Goal: Transaction & Acquisition: Book appointment/travel/reservation

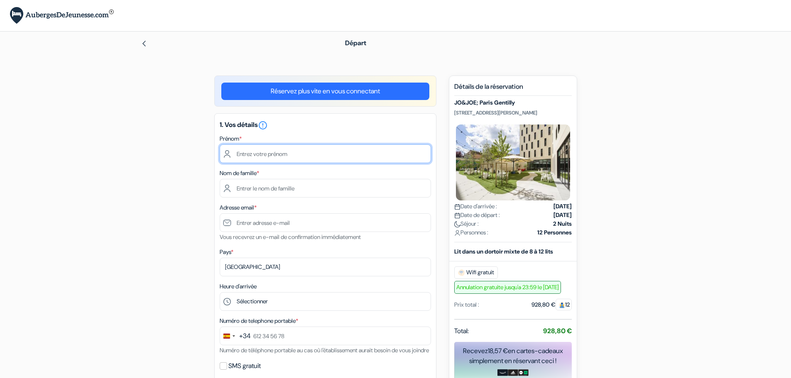
click at [260, 156] on input "text" at bounding box center [325, 154] width 211 height 19
type input "INSTITUT"
type input "MONTSACOPA"
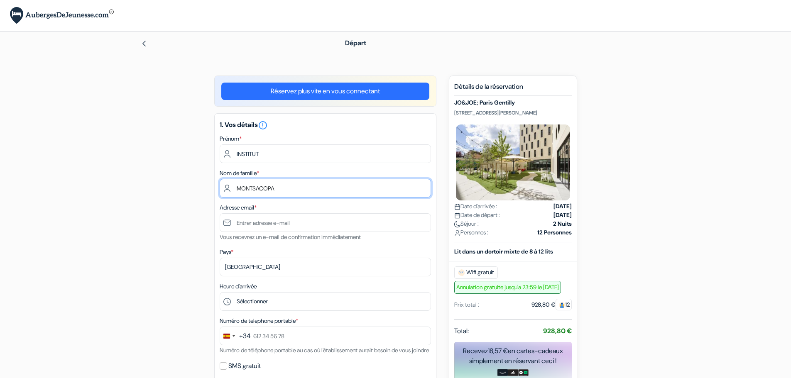
type input "[EMAIL_ADDRESS][DOMAIN_NAME]"
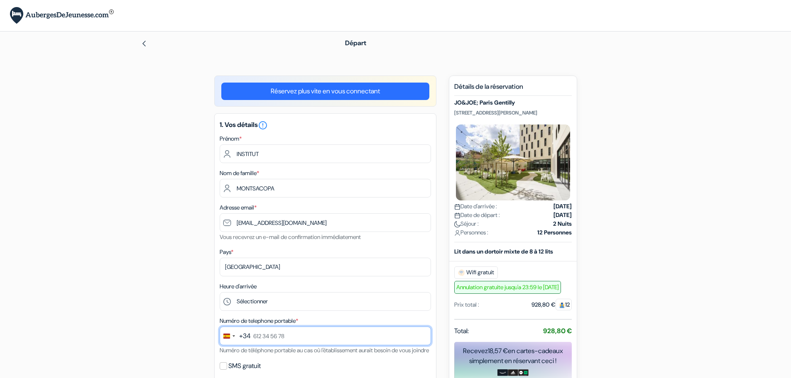
type input "972 26 70 00"
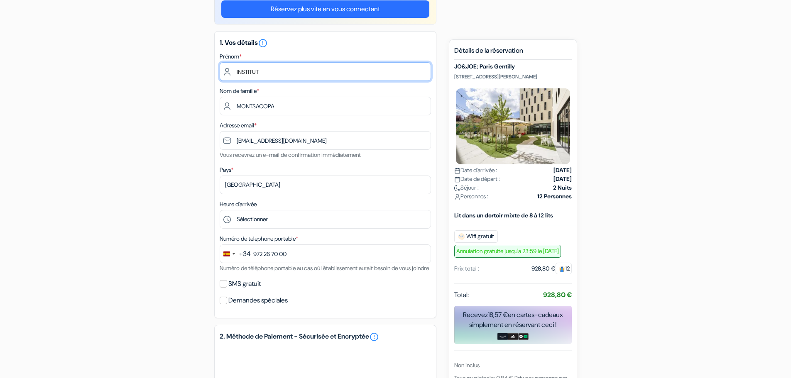
scroll to position [83, 0]
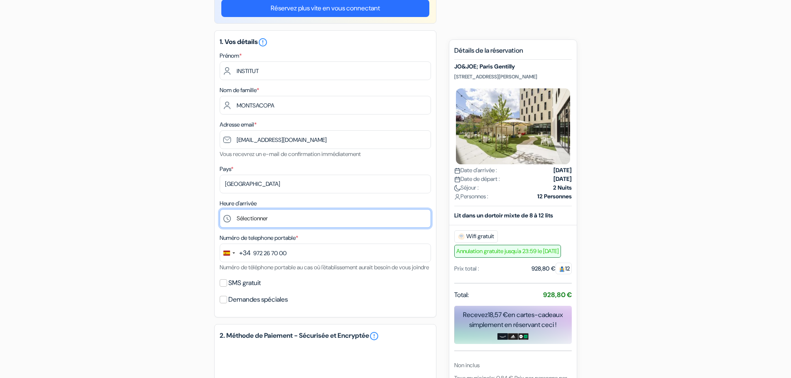
click at [272, 217] on select "Sélectionner 1:00 2:00 3:00 4:00 5:00 6:00 7:00 8:00 9:00 10:00 11:00 12:00 13:…" at bounding box center [325, 218] width 211 height 19
select select "18"
click at [220, 209] on select "Sélectionner 1:00 2:00 3:00 4:00 5:00 6:00 7:00 8:00 9:00 10:00 11:00 12:00 13:…" at bounding box center [325, 218] width 211 height 19
click at [197, 208] on div "add_box JO&JOE; Paris Gentilly 89 Rue Paul Vaillant Couturier, 94250 Gentilly, …" at bounding box center [396, 296] width 548 height 607
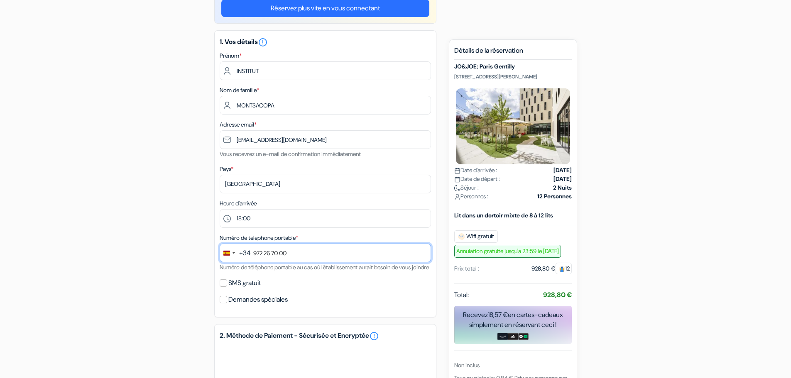
drag, startPoint x: 306, startPoint y: 255, endPoint x: 105, endPoint y: 231, distance: 202.4
click at [107, 239] on form "Départ add_box JO&JOE; Paris Gentilly 89 Rue Paul Vaillant Couturier, 94250 Gen…" at bounding box center [395, 264] width 791 height 630
type input "622 82 02 22"
click at [186, 309] on div "add_box JO&JOE; Paris Gentilly 89 Rue Paul Vaillant Couturier, 94250 Gentilly, …" at bounding box center [396, 296] width 548 height 607
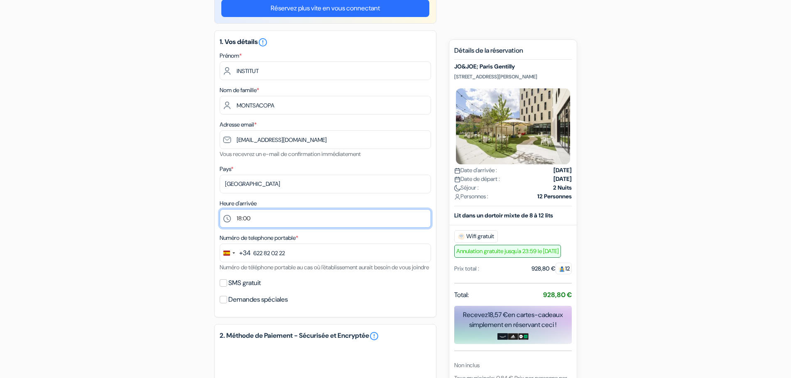
drag, startPoint x: 239, startPoint y: 216, endPoint x: 246, endPoint y: 218, distance: 7.5
click at [240, 217] on select "Sélectionner 1:00 2:00 3:00 4:00 5:00 6:00 7:00 8:00 9:00 10:00 11:00 12:00 13:…" at bounding box center [325, 218] width 211 height 19
click at [220, 209] on select "Sélectionner 1:00 2:00 3:00 4:00 5:00 6:00 7:00 8:00 9:00 10:00 11:00 12:00 13:…" at bounding box center [325, 218] width 211 height 19
click at [263, 224] on select "Sélectionner 1:00 2:00 3:00 4:00 5:00 6:00 7:00 8:00 9:00 10:00 11:00 12:00 13:…" at bounding box center [325, 218] width 211 height 19
select select "17"
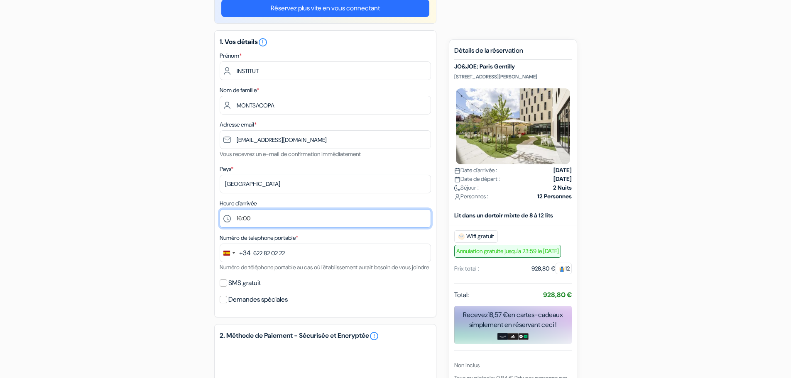
click at [220, 209] on select "Sélectionner 1:00 2:00 3:00 4:00 5:00 6:00 7:00 8:00 9:00 10:00 11:00 12:00 13:…" at bounding box center [325, 218] width 211 height 19
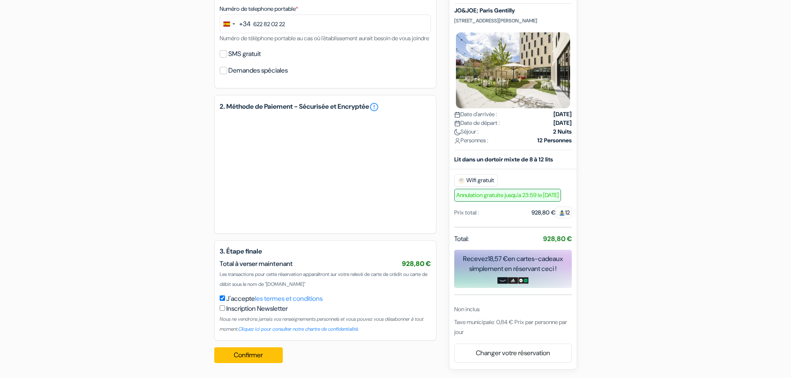
scroll to position [322, 0]
click at [256, 353] on button "Confirmer Loading..." at bounding box center [248, 356] width 69 height 16
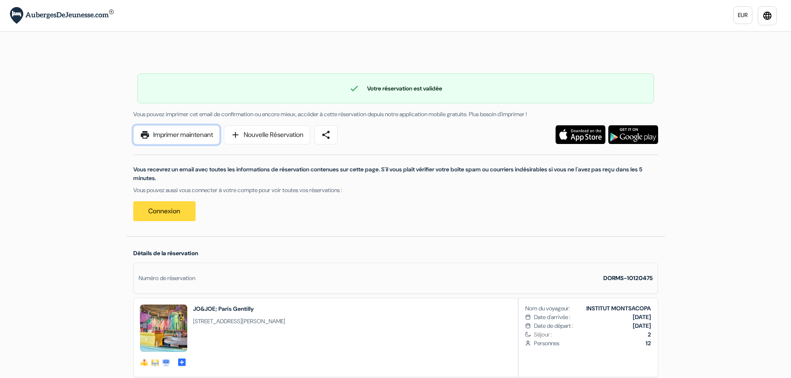
click at [190, 134] on link "print Imprimer maintenant" at bounding box center [176, 134] width 86 height 19
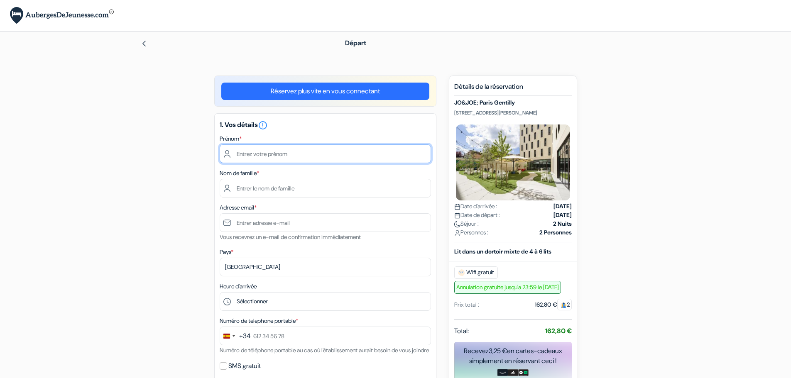
click at [324, 150] on input "text" at bounding box center [325, 154] width 211 height 19
type input "INSTITUT"
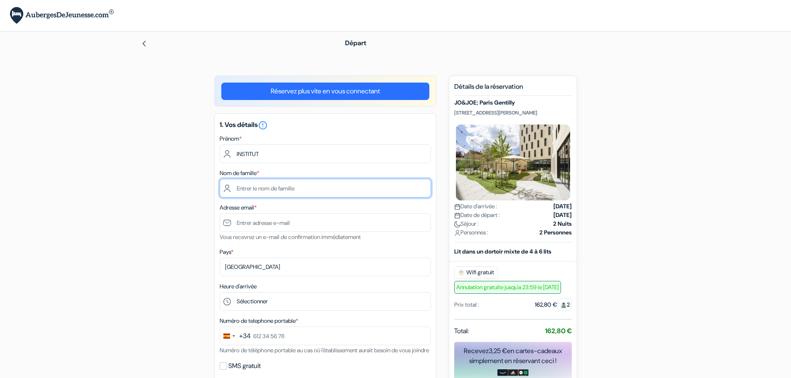
type input "MONTSACOPA"
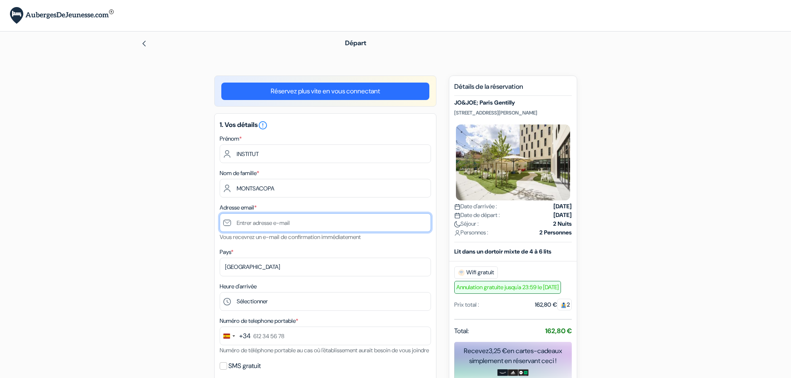
type input "[EMAIL_ADDRESS][DOMAIN_NAME]"
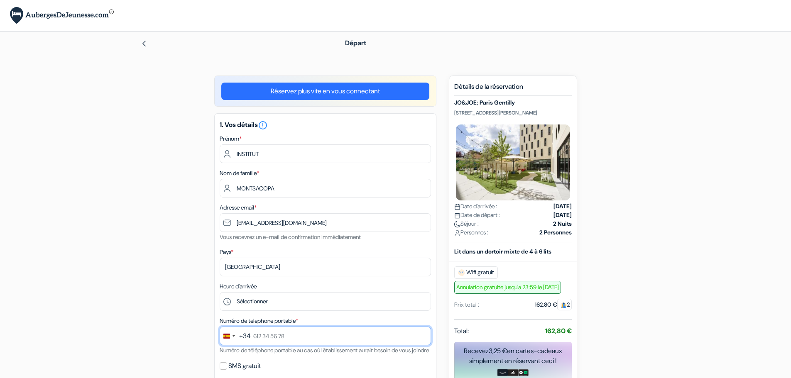
type input "972 26 70 00"
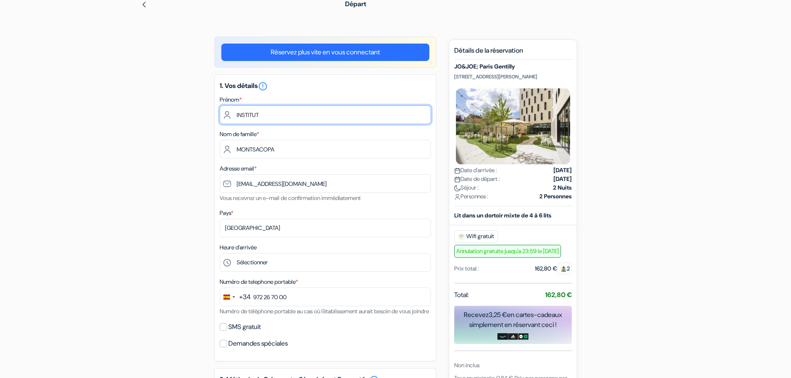
scroll to position [125, 0]
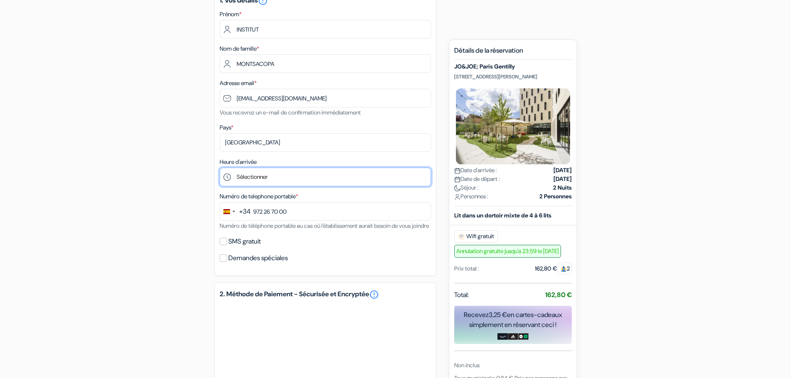
click at [262, 181] on select "Sélectionner 1:00 2:00 3:00 4:00 5:00 6:00 7:00 8:00 9:00 10:00 11:00 12:00 13:…" at bounding box center [325, 177] width 211 height 19
click at [220, 168] on select "Sélectionner 1:00 2:00 3:00 4:00 5:00 6:00 7:00 8:00 9:00 10:00 11:00 12:00 13:…" at bounding box center [325, 177] width 211 height 19
click at [200, 229] on div "add_box JO&JOE; Paris Gentilly 89 Rue Paul Vaillant Couturier, 94250 Gentilly, …" at bounding box center [396, 254] width 548 height 607
click at [256, 177] on select "Sélectionner 1:00 2:00 3:00 4:00 5:00 6:00 7:00 8:00 9:00 10:00 11:00 12:00 13:…" at bounding box center [325, 177] width 211 height 19
select select "17"
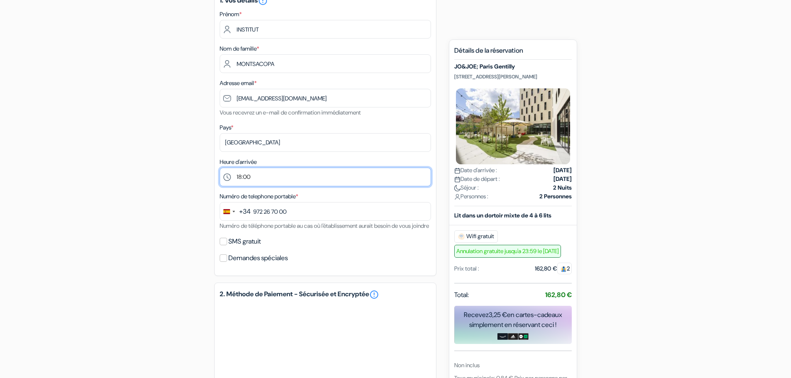
click at [220, 168] on select "Sélectionner 1:00 2:00 3:00 4:00 5:00 6:00 7:00 8:00 9:00 10:00 11:00 12:00 13:…" at bounding box center [325, 177] width 211 height 19
click at [171, 213] on div "add_box JO&JOE; Paris Gentilly 89 Rue Paul Vaillant Couturier, 94250 Gentilly, …" at bounding box center [396, 254] width 548 height 607
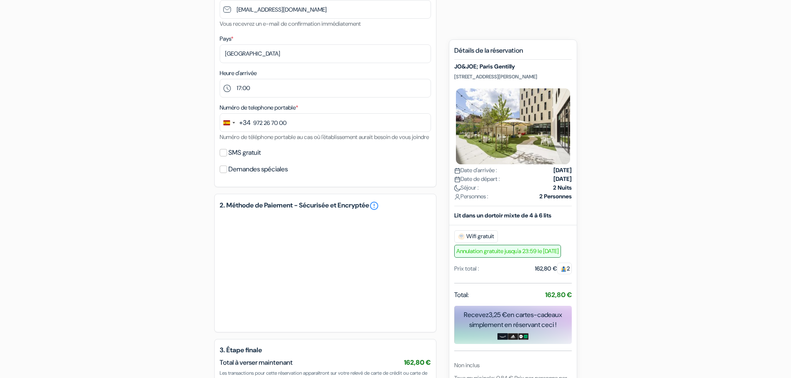
scroll to position [291, 0]
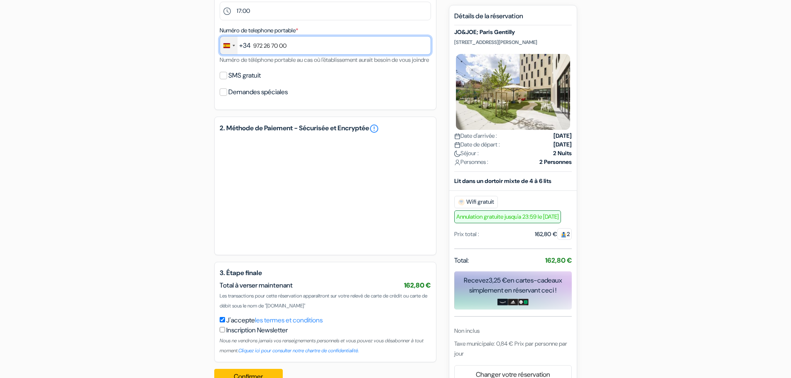
drag, startPoint x: 299, startPoint y: 49, endPoint x: 228, endPoint y: 44, distance: 71.6
click at [228, 44] on div "+34 244 results found No results found Afghanistan +93 Åland Islands +358 Alban…" at bounding box center [325, 45] width 211 height 19
type input "622 82 02 22"
click at [185, 127] on div "add_box JO&JOE; Paris Gentilly 89 Rue Paul Vaillant Couturier, 94250 Gentilly, …" at bounding box center [396, 88] width 548 height 607
click at [162, 226] on div "add_box JO&JOE; Paris Gentilly 89 Rue Paul Vaillant Couturier, 94250 Gentilly, …" at bounding box center [396, 88] width 548 height 607
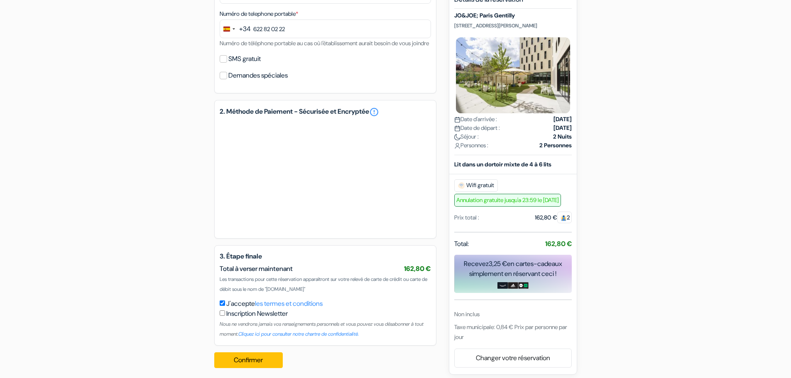
scroll to position [322, 0]
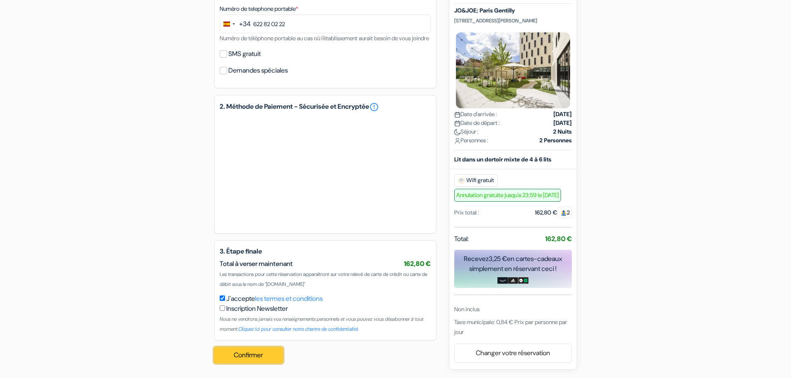
click at [257, 357] on button "Confirmer Loading..." at bounding box center [248, 356] width 69 height 16
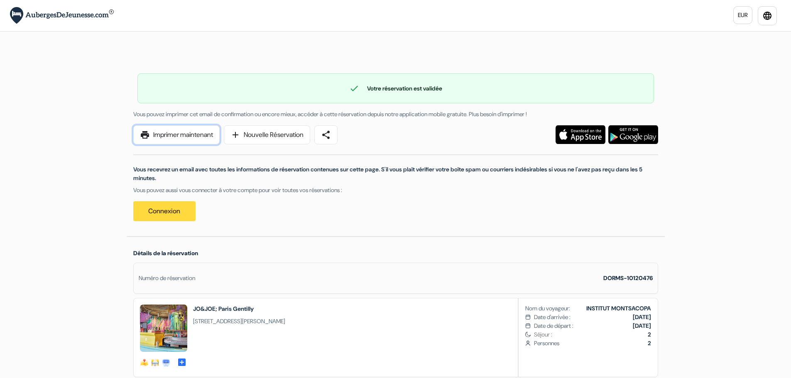
click at [185, 139] on link "print Imprimer maintenant" at bounding box center [176, 134] width 86 height 19
